Goal: Transaction & Acquisition: Subscribe to service/newsletter

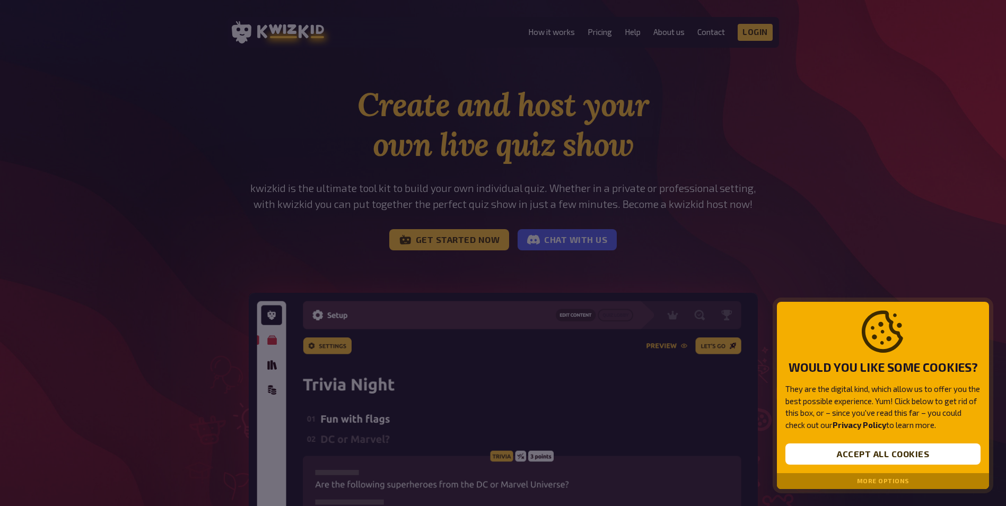
click at [902, 483] on button "More options" at bounding box center [883, 480] width 52 height 7
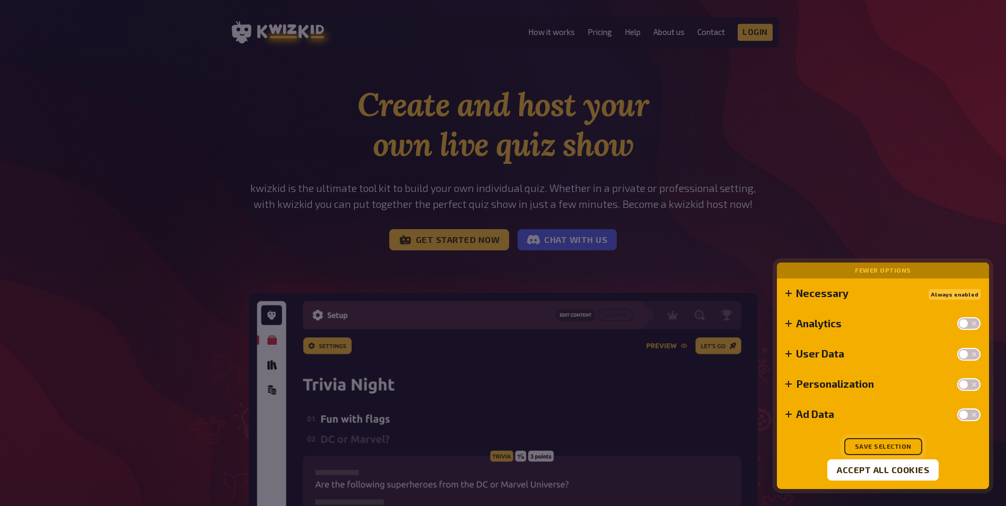
click at [902, 441] on button "Save selection" at bounding box center [883, 446] width 78 height 17
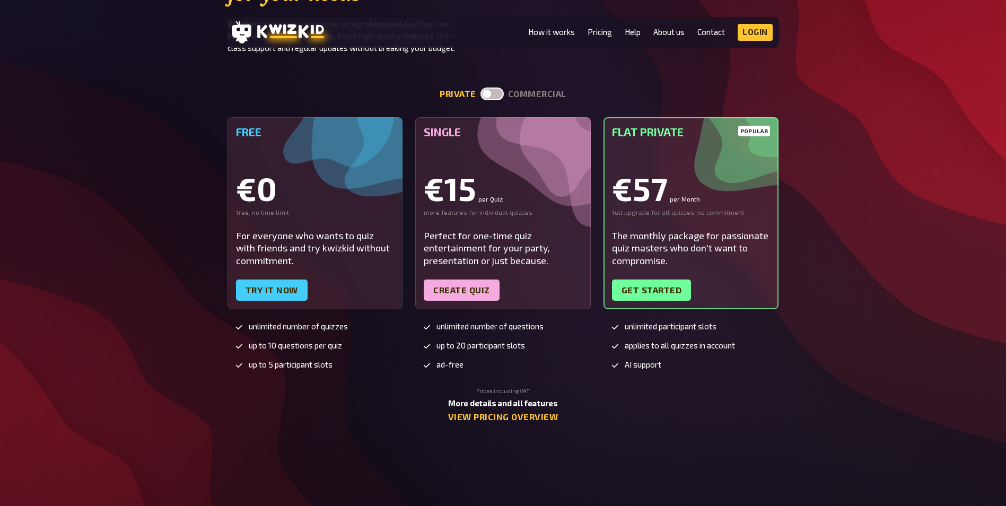
scroll to position [2333, 0]
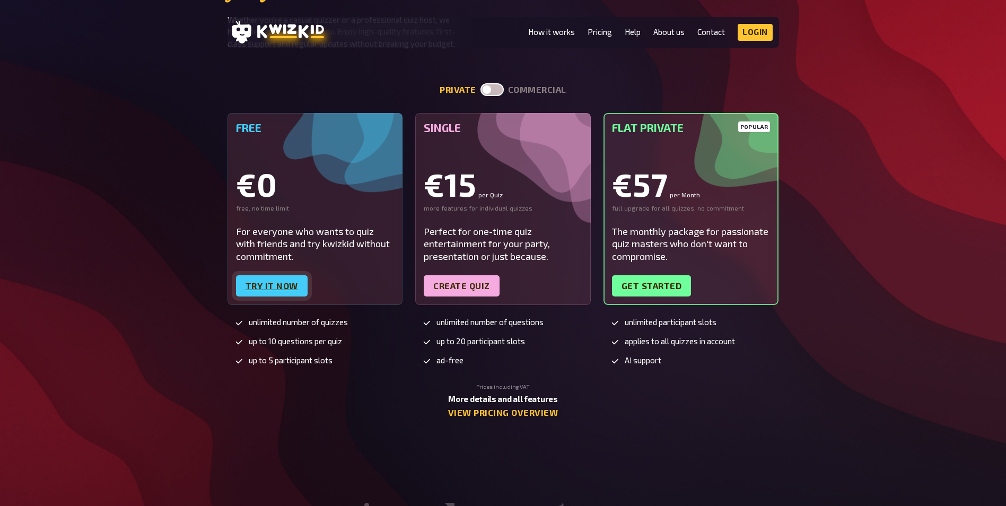
click at [252, 283] on link "Try it now" at bounding box center [272, 285] width 72 height 21
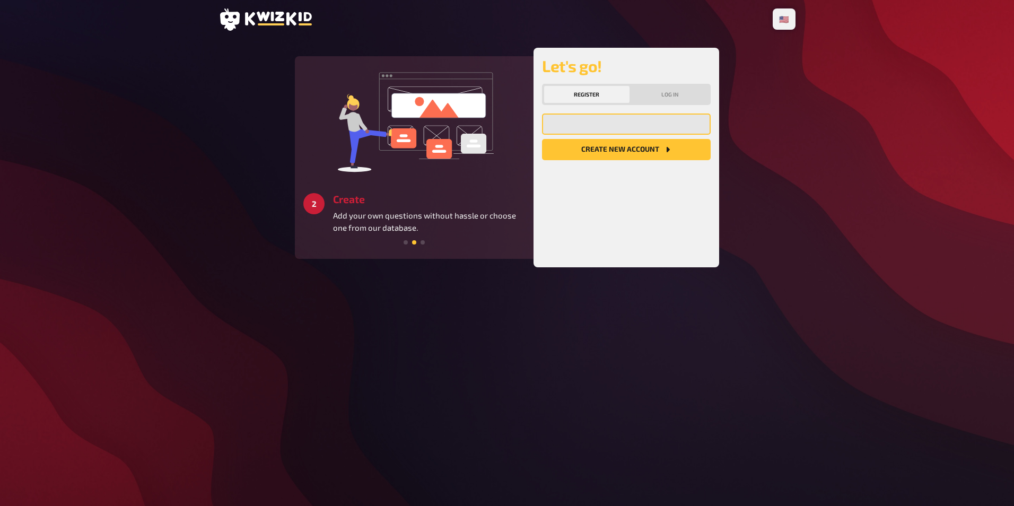
click at [556, 124] on input "email" at bounding box center [626, 123] width 169 height 21
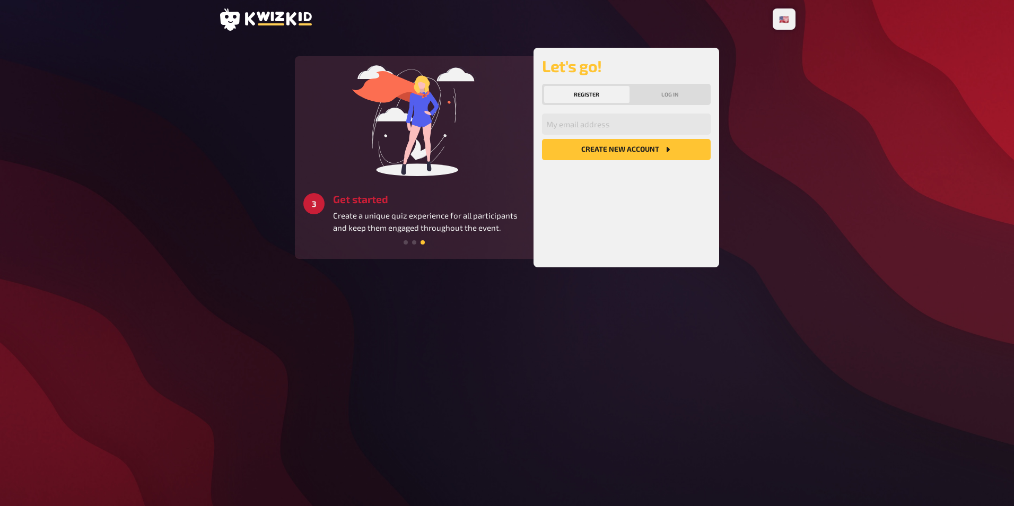
click at [867, 209] on div "🇩🇪 Deutsch 🇺🇸 English 🇳🇱 Nederlands 1 Register Register now to build and host y…" at bounding box center [507, 253] width 1014 height 506
